Goal: Find specific page/section: Find specific page/section

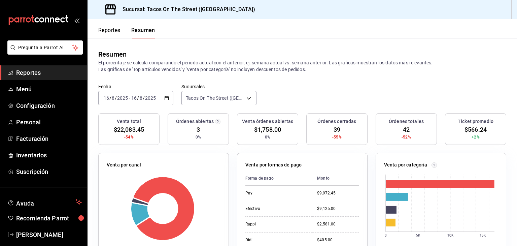
click at [112, 31] on button "Reportes" at bounding box center [109, 32] width 22 height 11
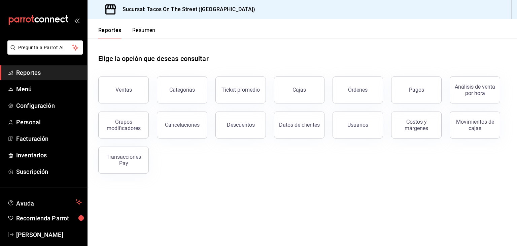
click at [142, 34] on button "Resumen" at bounding box center [143, 32] width 23 height 11
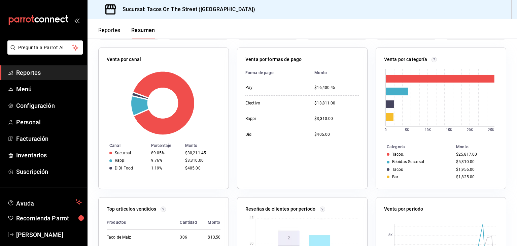
scroll to position [91, 0]
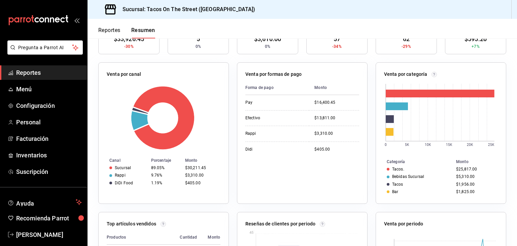
click at [107, 33] on button "Reportes" at bounding box center [109, 32] width 22 height 11
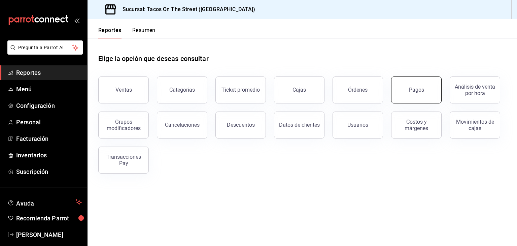
click at [416, 95] on button "Pagos" at bounding box center [416, 89] width 50 height 27
